Goal: Find contact information: Find contact information

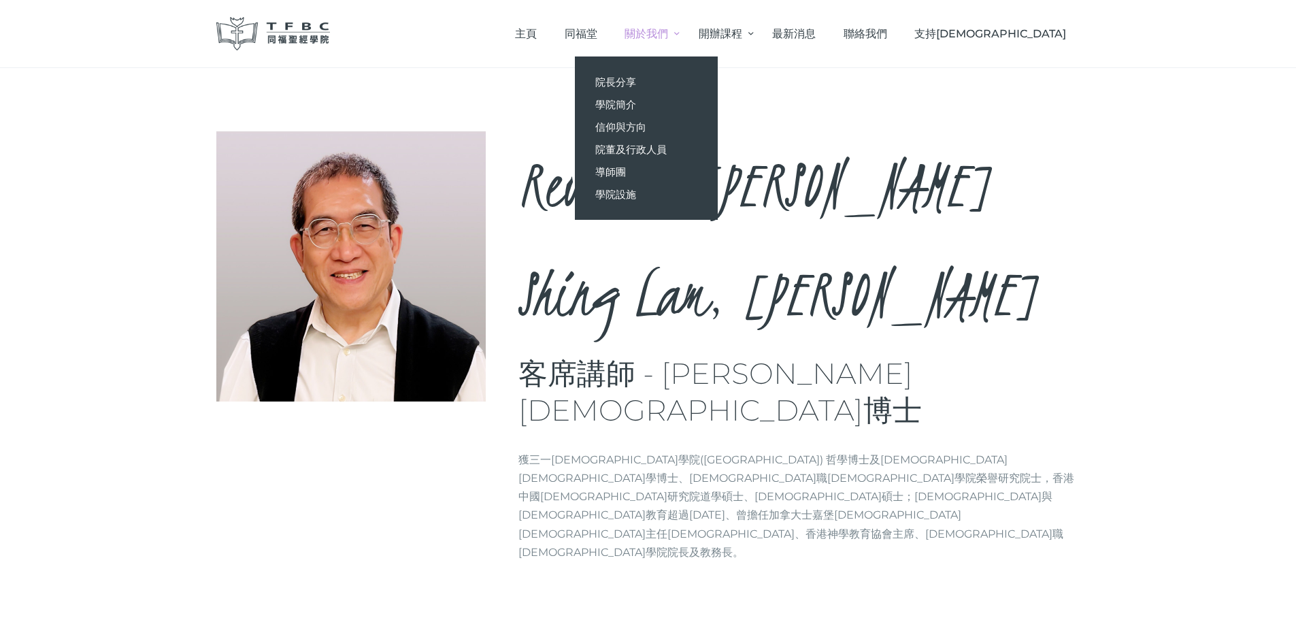
click at [668, 32] on span "關於我們" at bounding box center [646, 33] width 44 height 13
click at [667, 150] on span "院董及行政人員" at bounding box center [630, 149] width 71 height 13
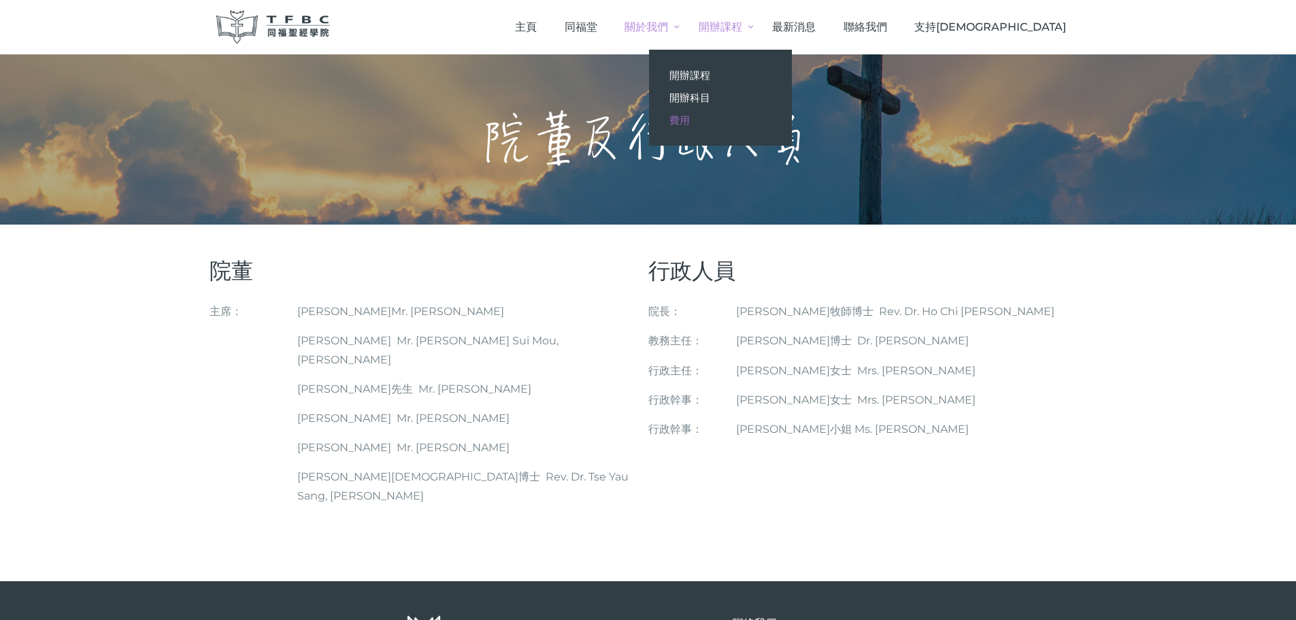
click at [690, 118] on span "費用" at bounding box center [679, 120] width 20 height 13
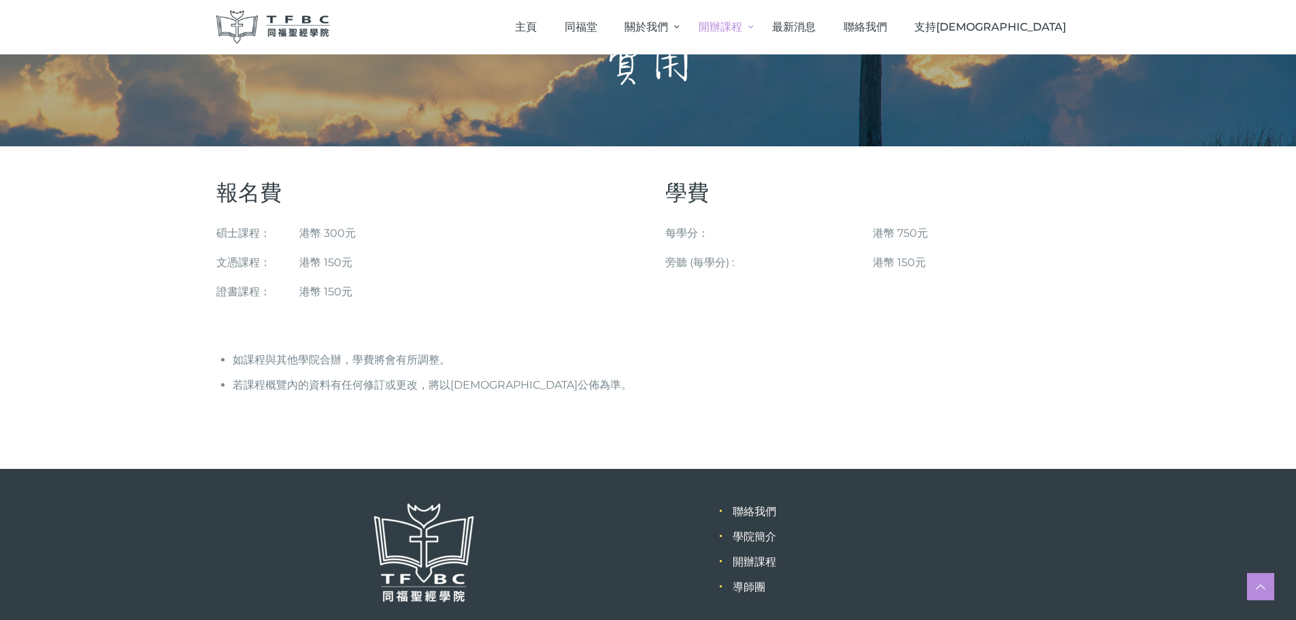
scroll to position [161, 0]
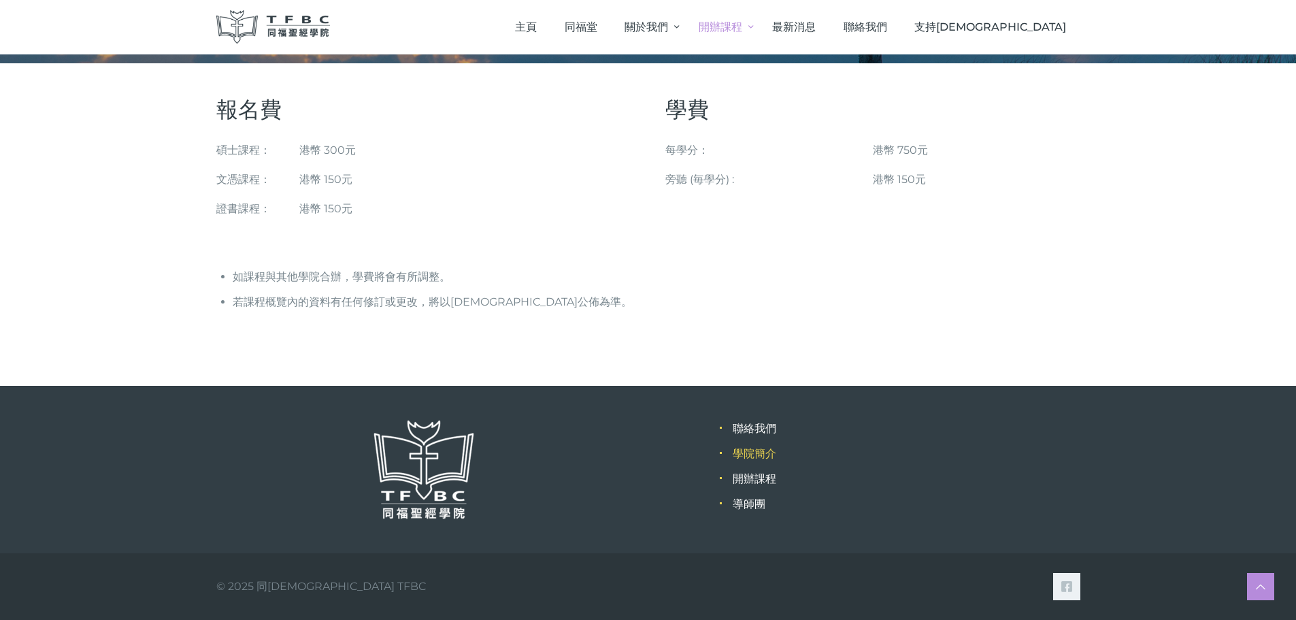
click at [766, 456] on link "學院簡介" at bounding box center [755, 453] width 44 height 13
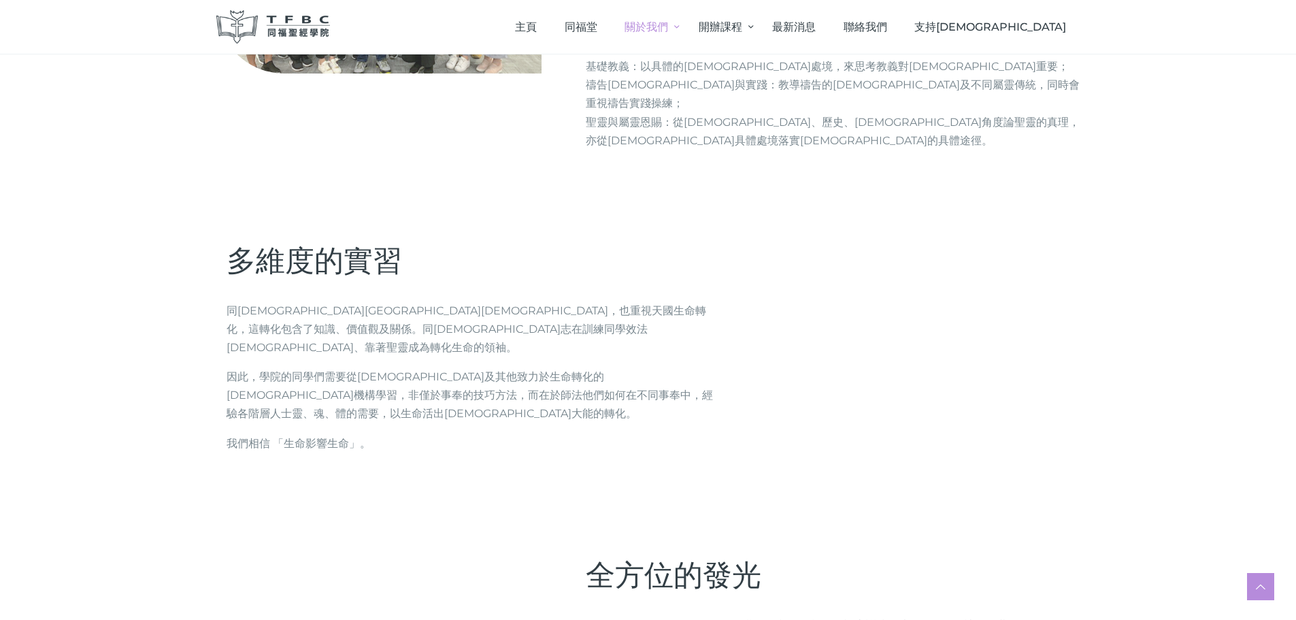
scroll to position [1516, 0]
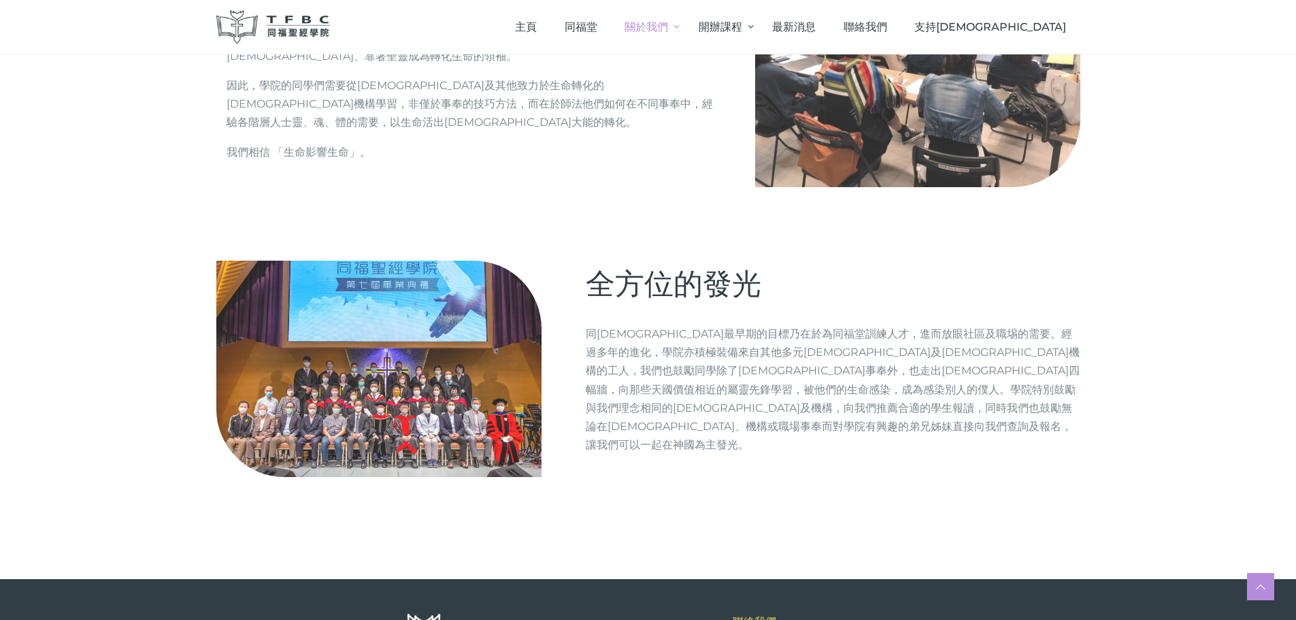
click at [767, 615] on link "聯絡我們" at bounding box center [755, 621] width 44 height 13
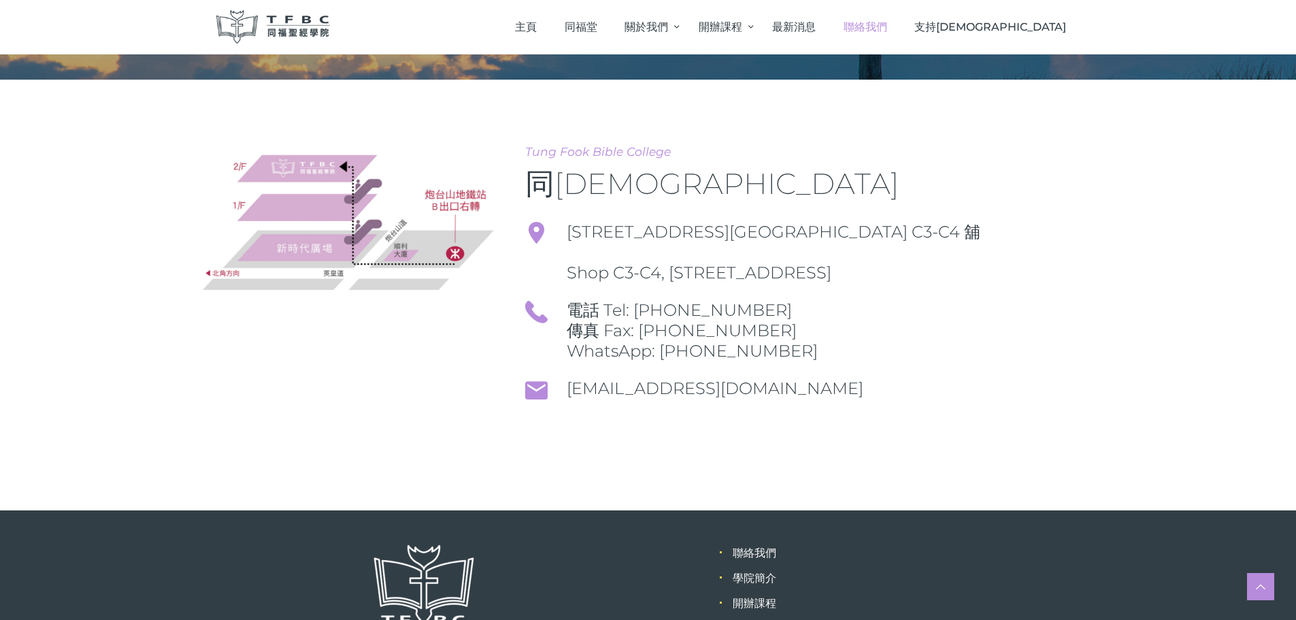
scroll to position [290, 0]
